Goal: Information Seeking & Learning: Learn about a topic

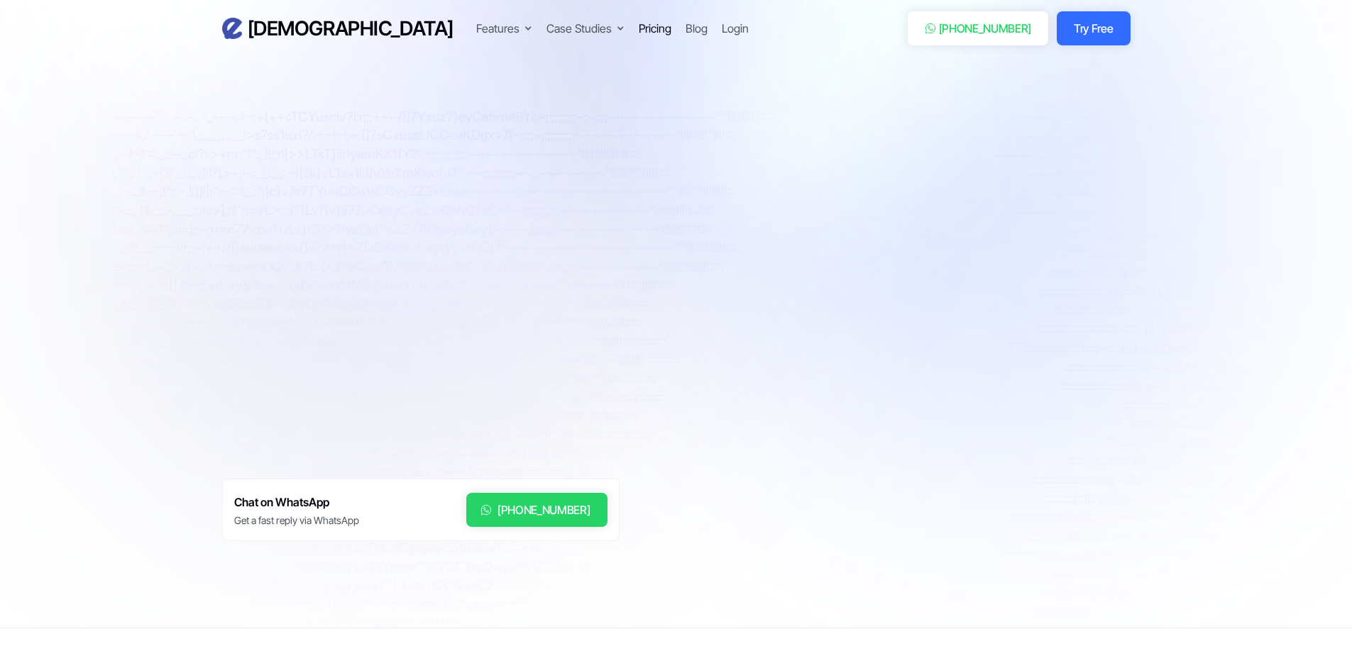
click at [639, 25] on div "Pricing" at bounding box center [655, 28] width 33 height 17
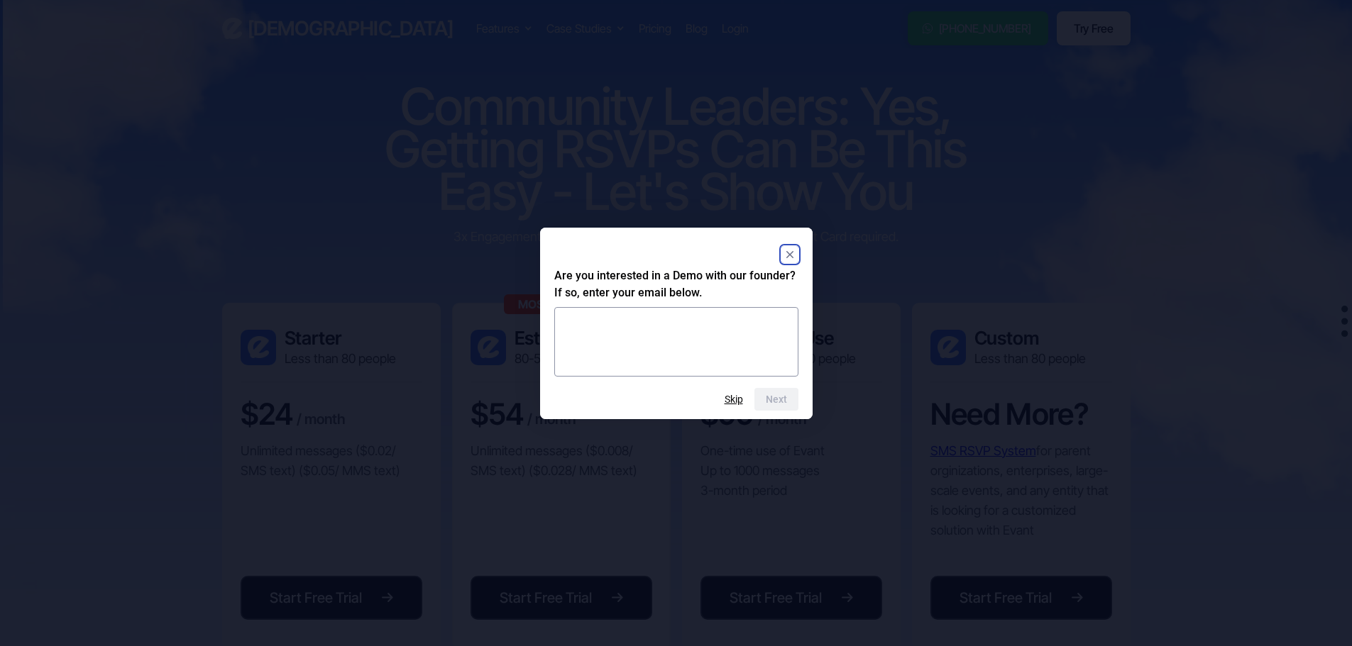
click at [783, 255] on rect "Close" at bounding box center [789, 254] width 17 height 17
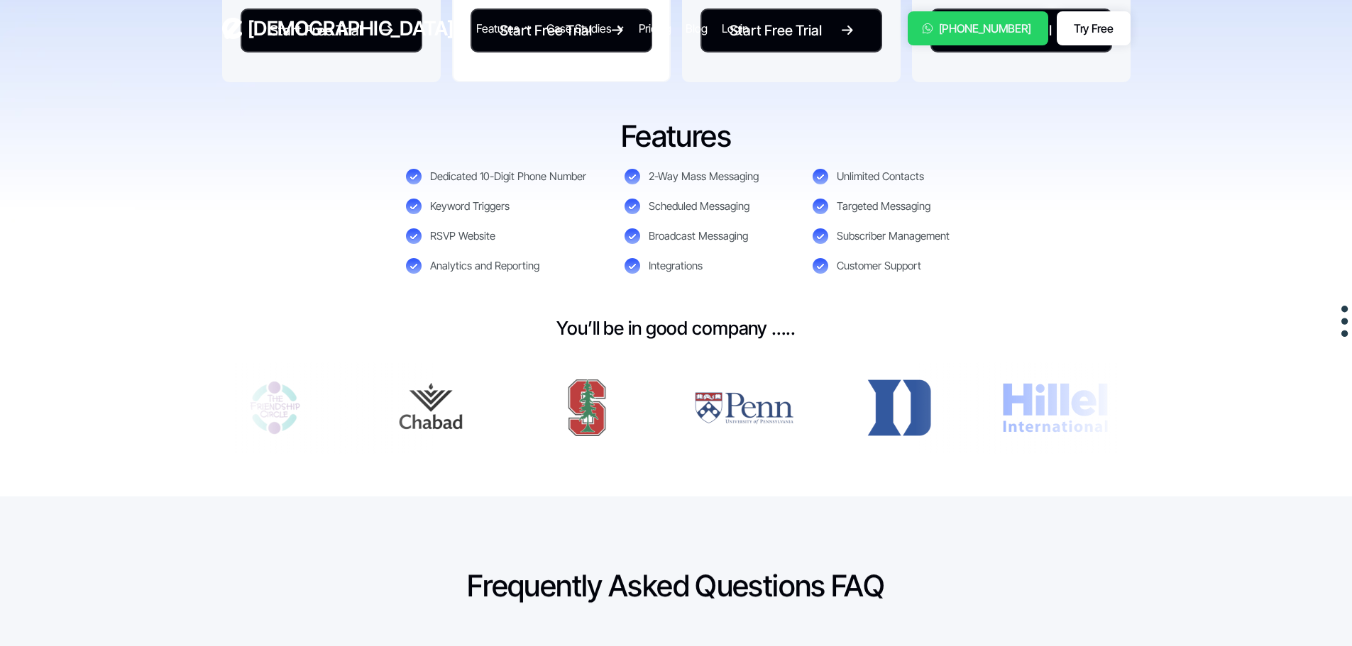
scroll to position [993, 0]
